Goal: Task Accomplishment & Management: Use online tool/utility

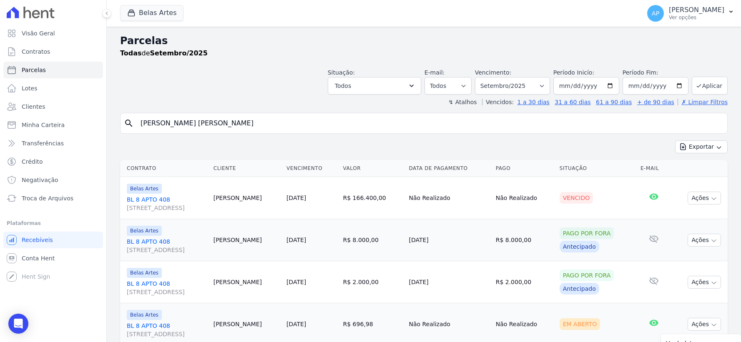
select select
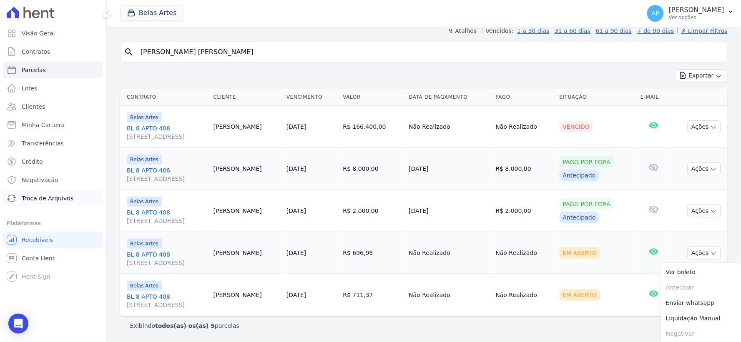
click at [36, 198] on span "Troca de Arquivos" at bounding box center [48, 198] width 52 height 8
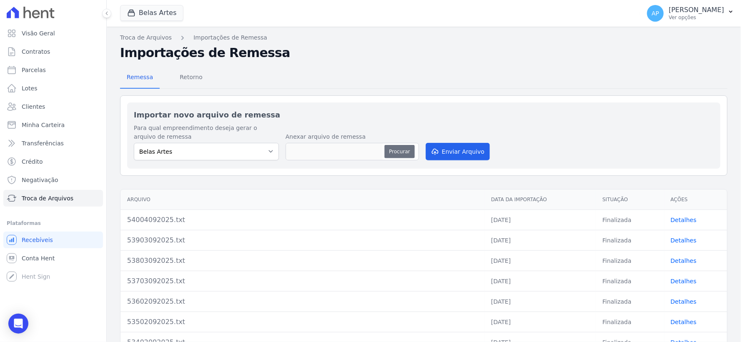
click at [396, 151] on button "Procurar" at bounding box center [400, 151] width 30 height 13
type input "54104092025.TXT"
click at [457, 153] on button "Enviar Arquivo" at bounding box center [458, 152] width 64 height 18
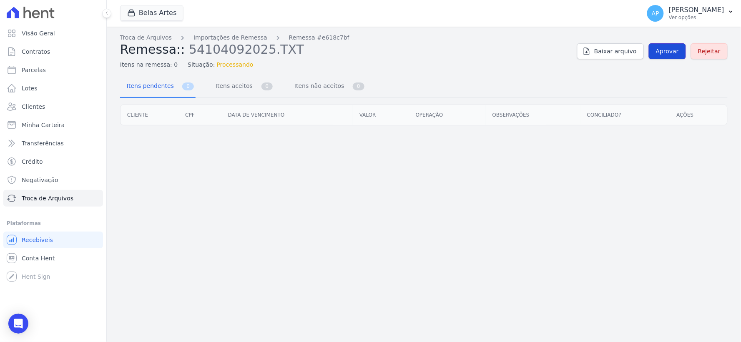
click at [669, 51] on span "Aprovar" at bounding box center [667, 51] width 23 height 8
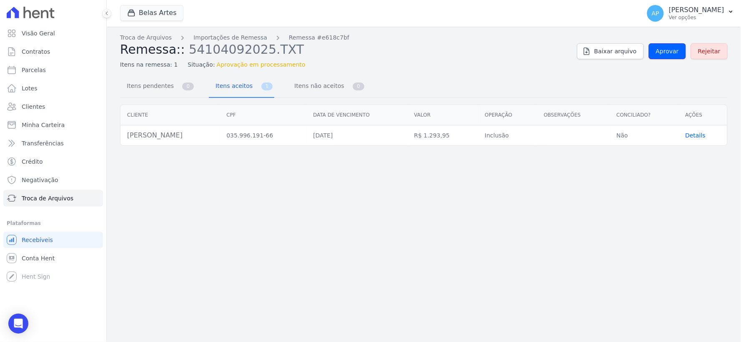
click at [669, 51] on span "Aprovar" at bounding box center [667, 51] width 23 height 8
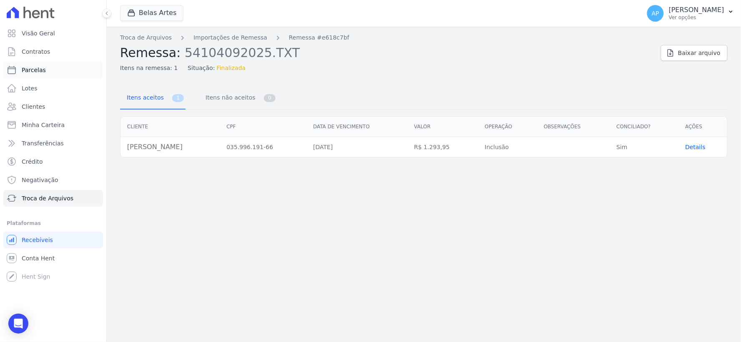
click at [34, 69] on span "Parcelas" at bounding box center [34, 70] width 24 height 8
select select
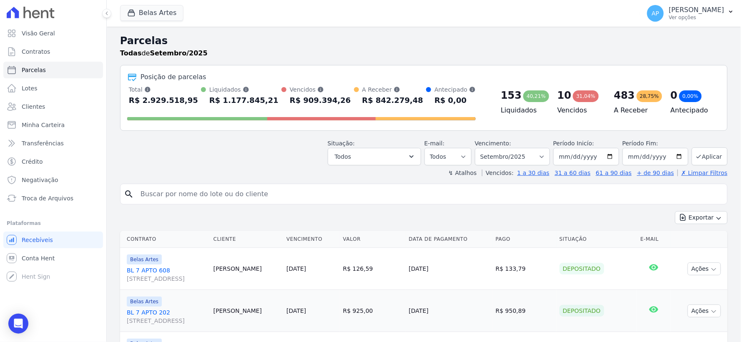
click at [35, 71] on span "Parcelas" at bounding box center [34, 70] width 24 height 8
click at [197, 197] on input "search" at bounding box center [430, 194] width 589 height 17
paste input "[PERSON_NAME]"
type input "[PERSON_NAME]"
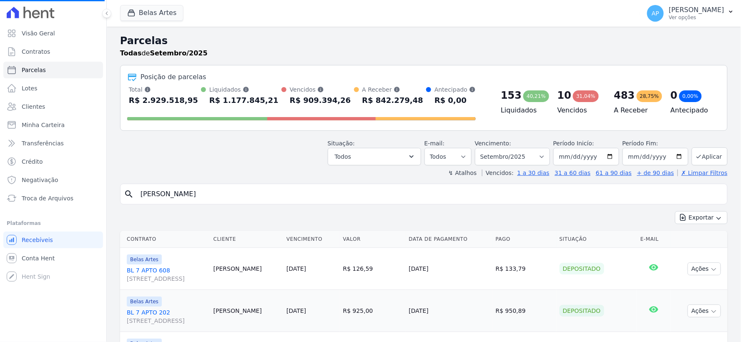
select select
click at [303, 195] on input "search" at bounding box center [430, 194] width 589 height 17
paste input "[PERSON_NAME]"
type input "[PERSON_NAME]"
select select
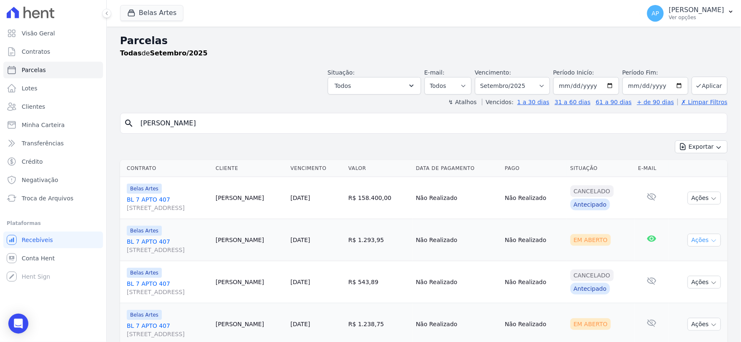
click at [703, 242] on button "Ações" at bounding box center [704, 240] width 33 height 13
click at [687, 257] on link "Ver boleto" at bounding box center [701, 259] width 80 height 15
